Goal: Task Accomplishment & Management: Manage account settings

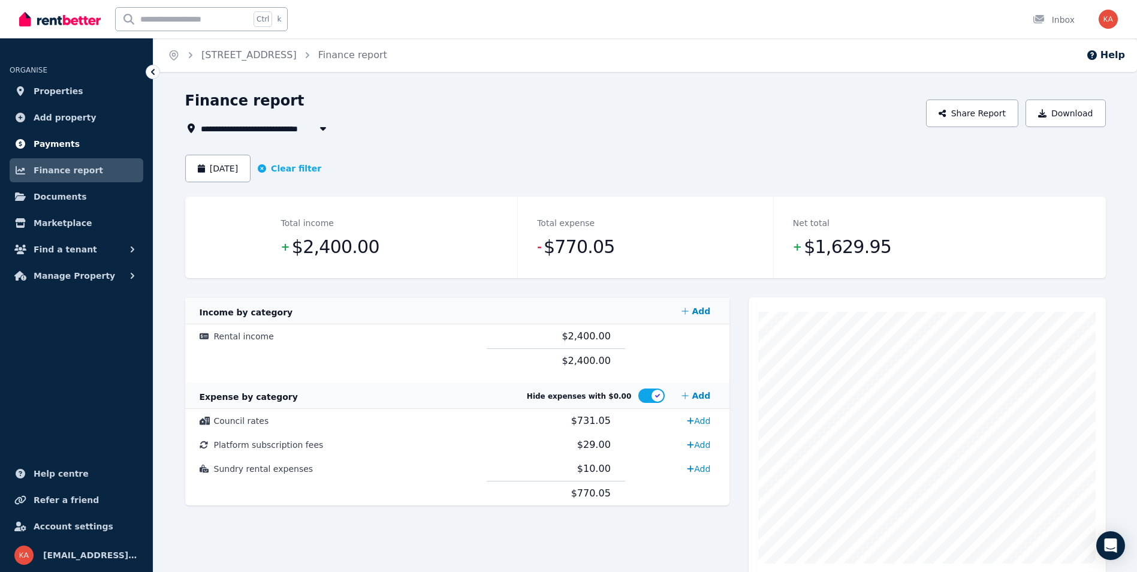
click at [64, 146] on span "Payments" at bounding box center [57, 144] width 46 height 14
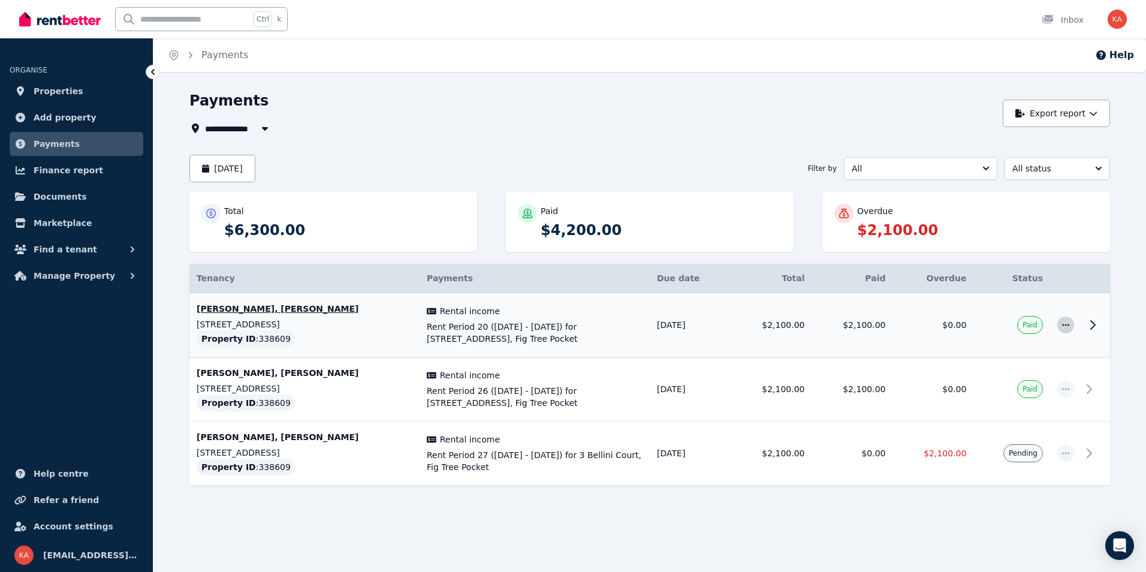
click at [1067, 327] on icon "button" at bounding box center [1066, 325] width 10 height 8
click at [1096, 327] on icon at bounding box center [1092, 325] width 14 height 14
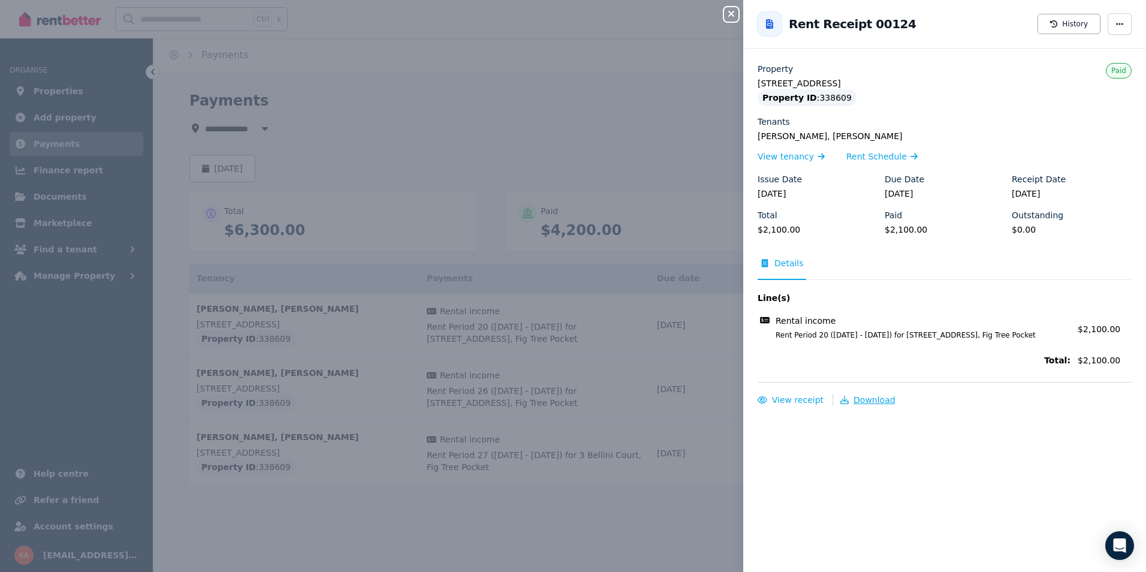
click at [879, 397] on span "Download" at bounding box center [875, 400] width 42 height 10
click at [791, 402] on span "View receipt" at bounding box center [798, 400] width 52 height 10
click at [728, 11] on icon "button" at bounding box center [731, 14] width 14 height 10
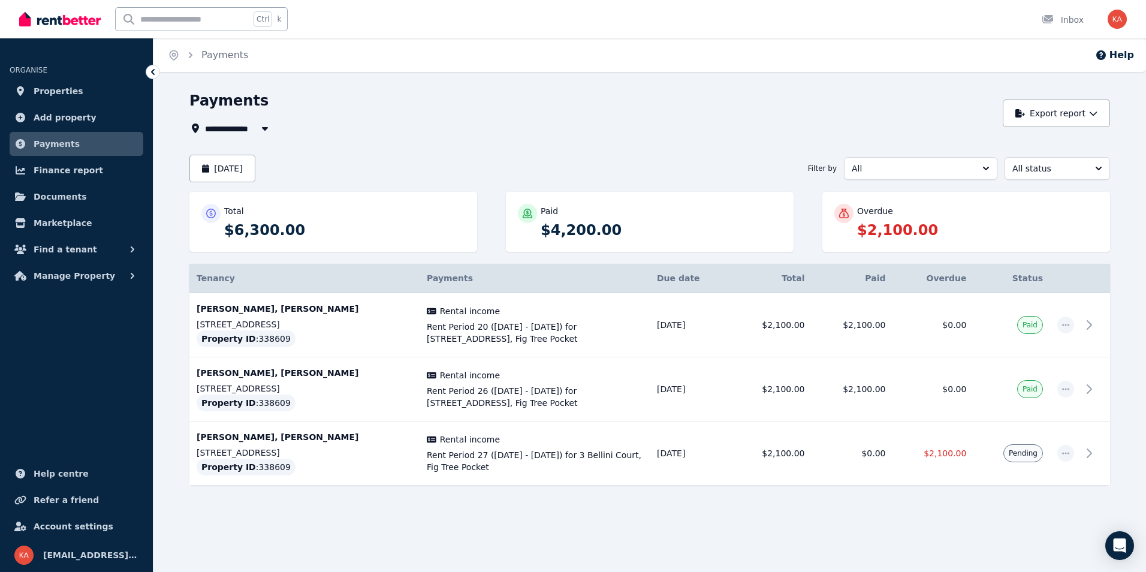
drag, startPoint x: 16, startPoint y: 10, endPoint x: 80, endPoint y: 25, distance: 65.9
click at [80, 25] on div "Open main menu Ctrl k Inbox Open user menu" at bounding box center [573, 19] width 1146 height 38
click at [628, 94] on div "Payments" at bounding box center [592, 102] width 807 height 23
click at [62, 31] on div at bounding box center [60, 19] width 82 height 38
click at [65, 22] on img at bounding box center [60, 19] width 82 height 18
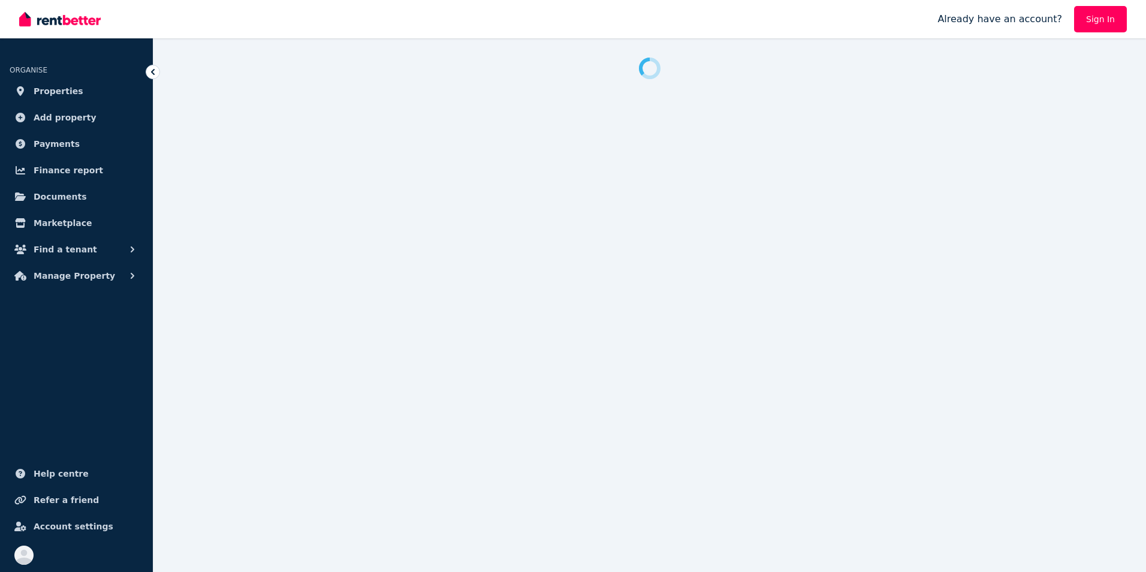
click at [59, 471] on span "Help centre" at bounding box center [61, 473] width 55 height 14
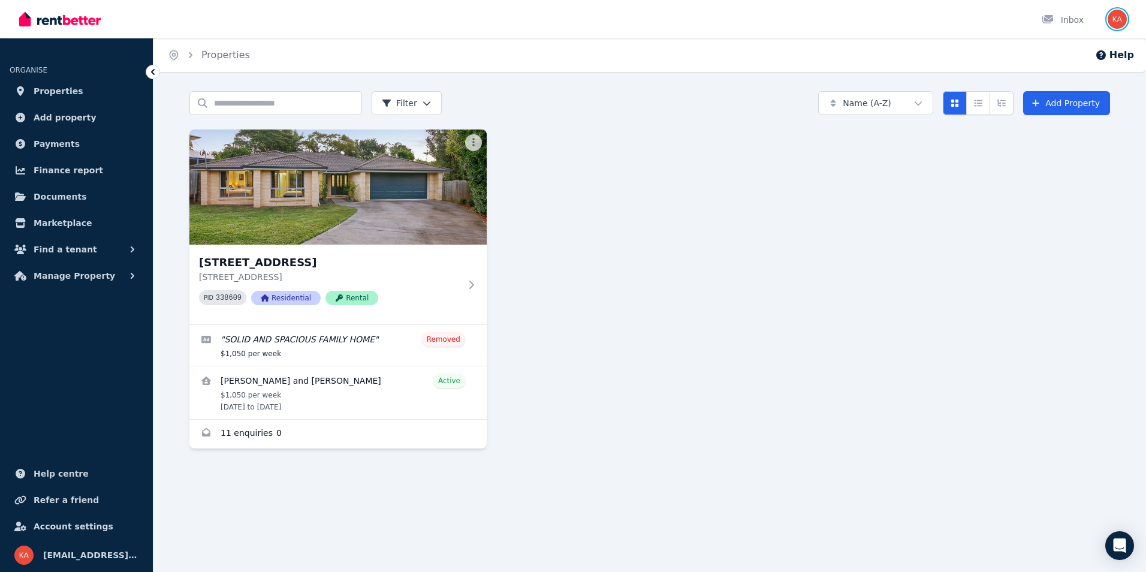
click at [1125, 23] on img "button" at bounding box center [1117, 19] width 19 height 19
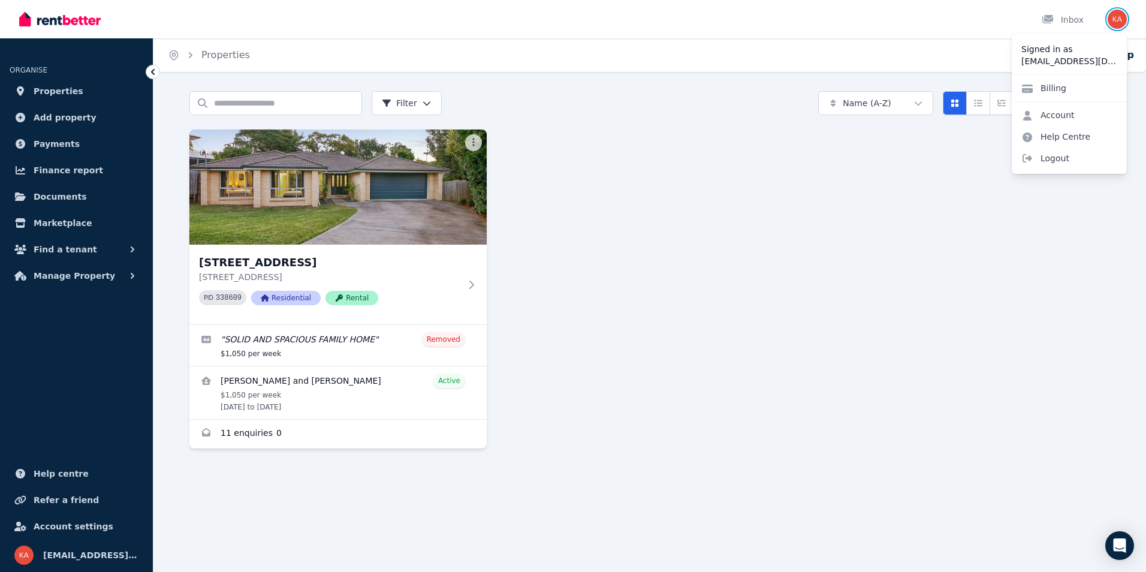
click at [1125, 23] on img "button" at bounding box center [1117, 19] width 19 height 19
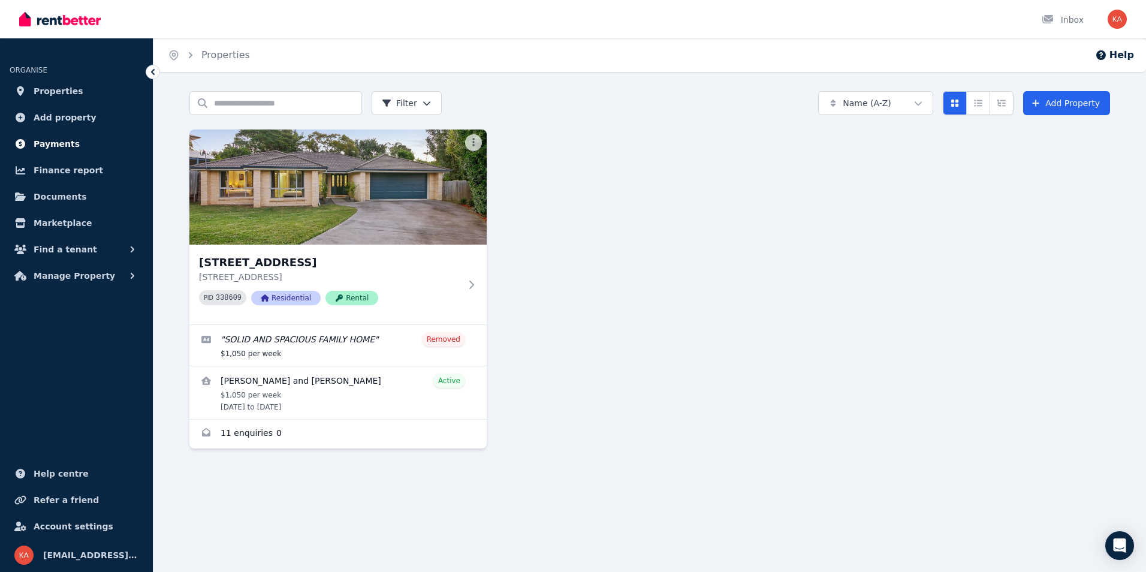
click at [61, 146] on span "Payments" at bounding box center [57, 144] width 46 height 14
